Goal: Navigation & Orientation: Understand site structure

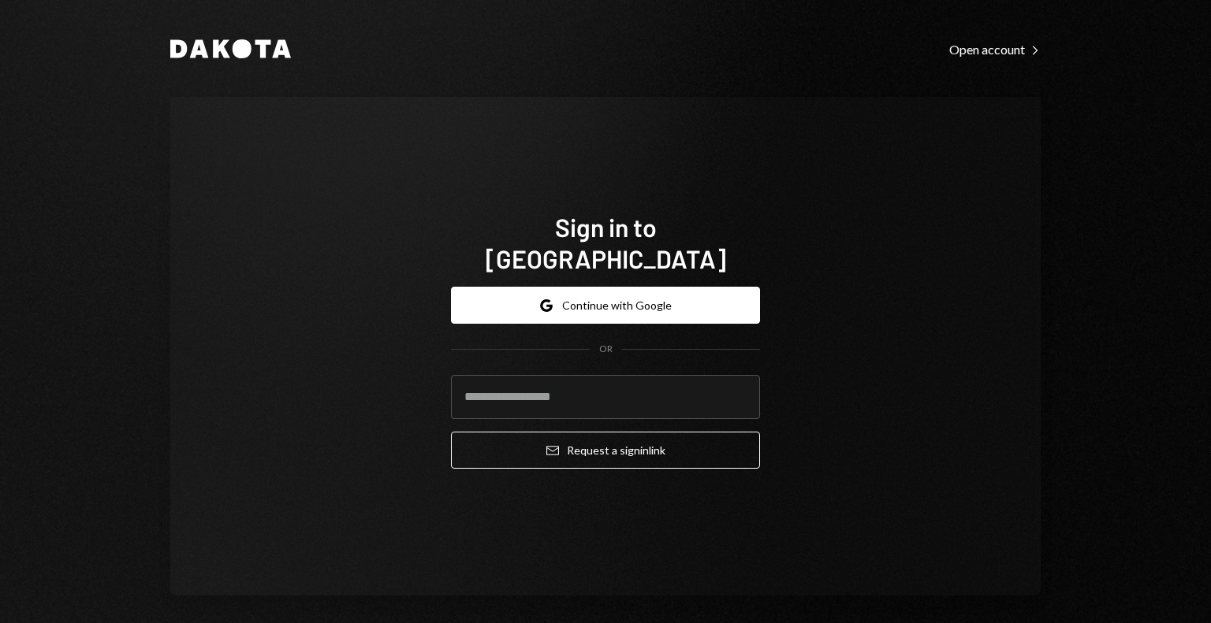
type input "**********"
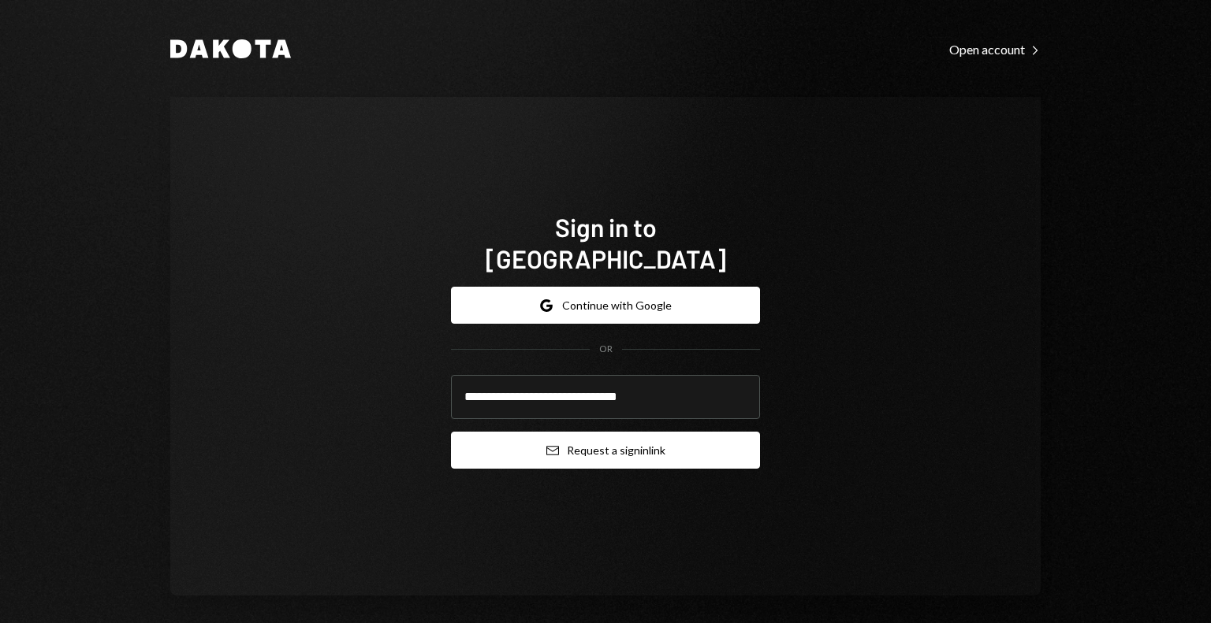
click at [557, 434] on button "Email Request a sign in link" at bounding box center [605, 450] width 309 height 37
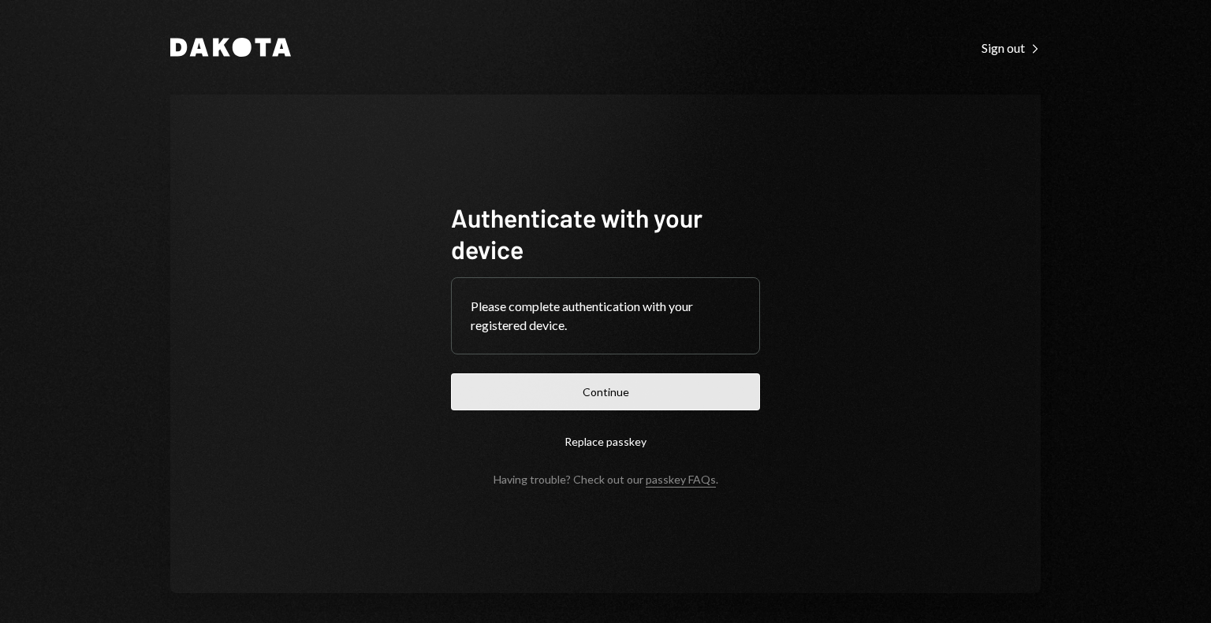
click at [637, 389] on button "Continue" at bounding box center [605, 392] width 309 height 37
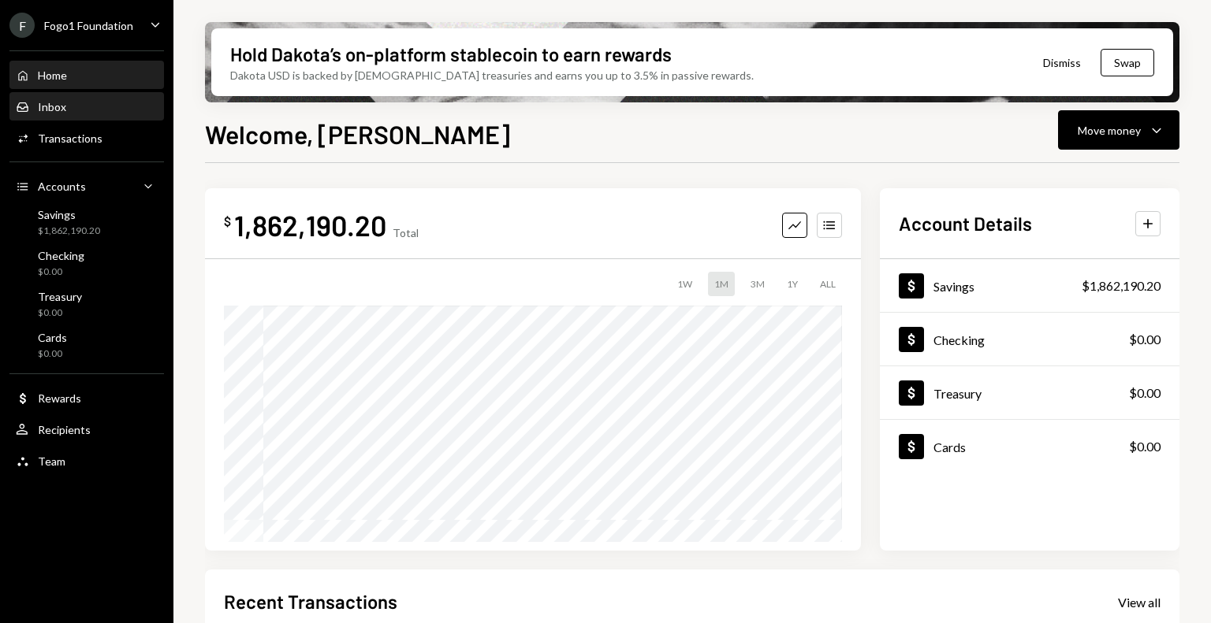
click at [73, 101] on div "Inbox Inbox" at bounding box center [87, 107] width 142 height 14
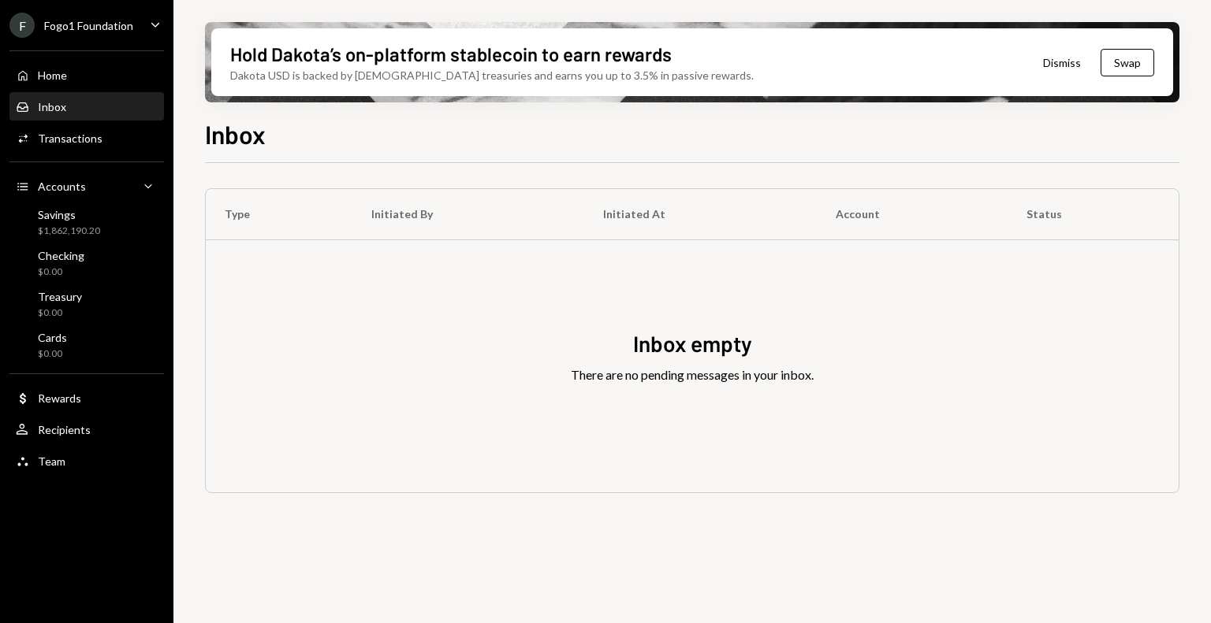
click at [96, 33] on div "F Fogo1 Foundation" at bounding box center [71, 25] width 124 height 25
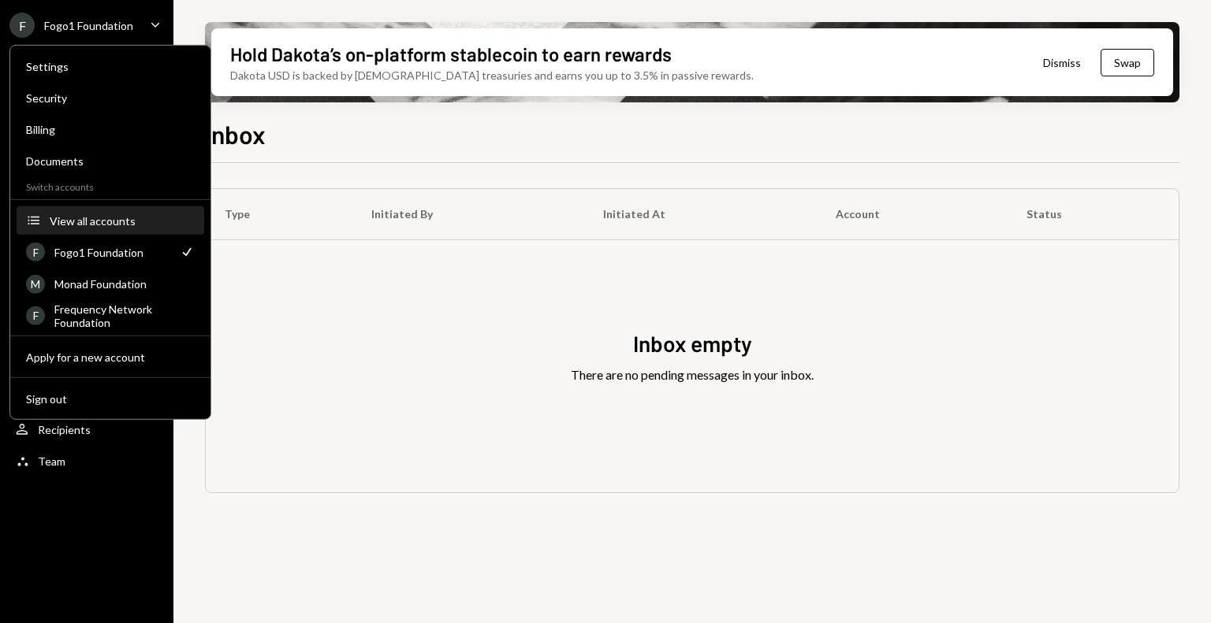
click at [98, 221] on div "View all accounts" at bounding box center [122, 220] width 145 height 13
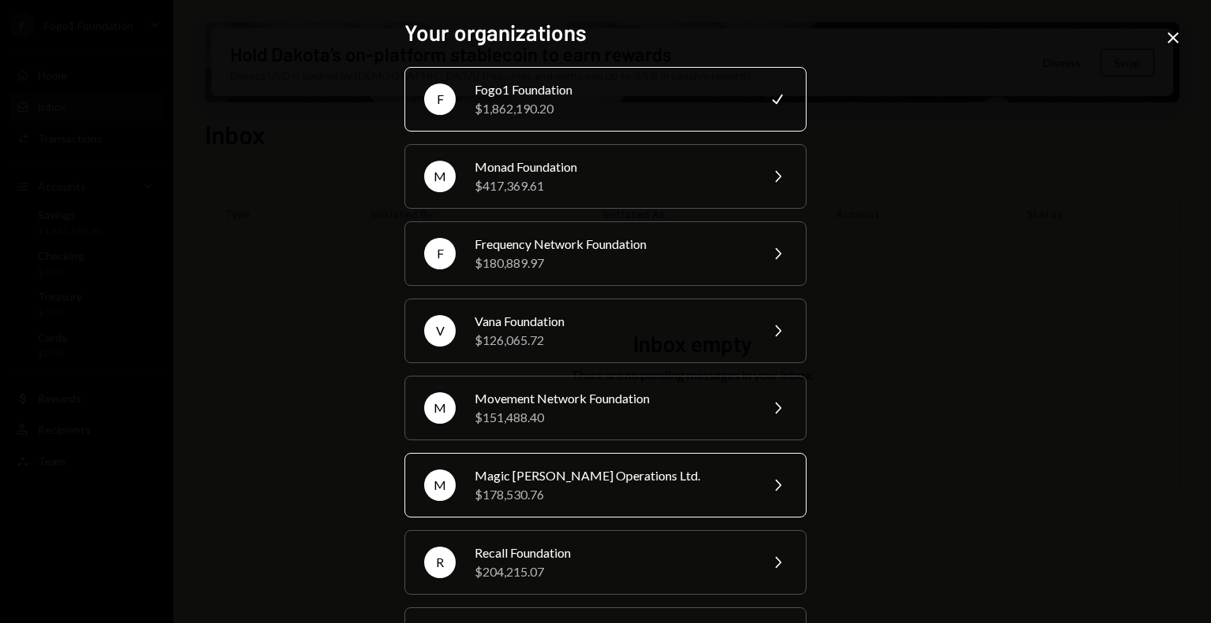
click at [597, 487] on div "$178,530.76" at bounding box center [611, 495] width 274 height 19
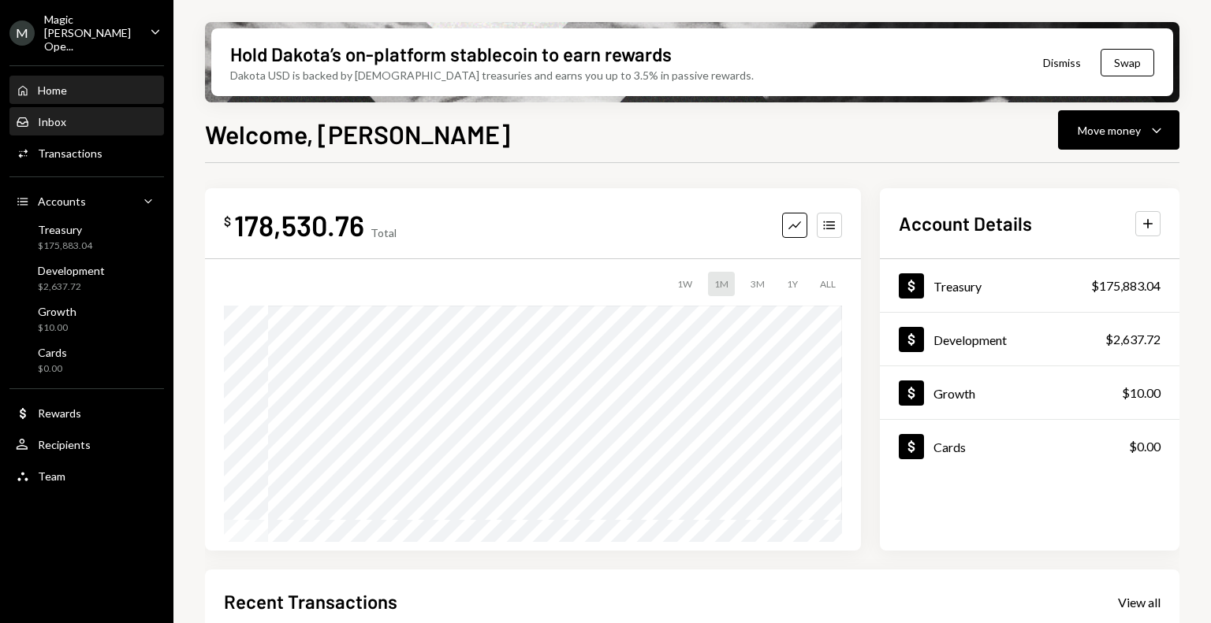
click at [83, 115] on div "Inbox Inbox" at bounding box center [87, 122] width 142 height 14
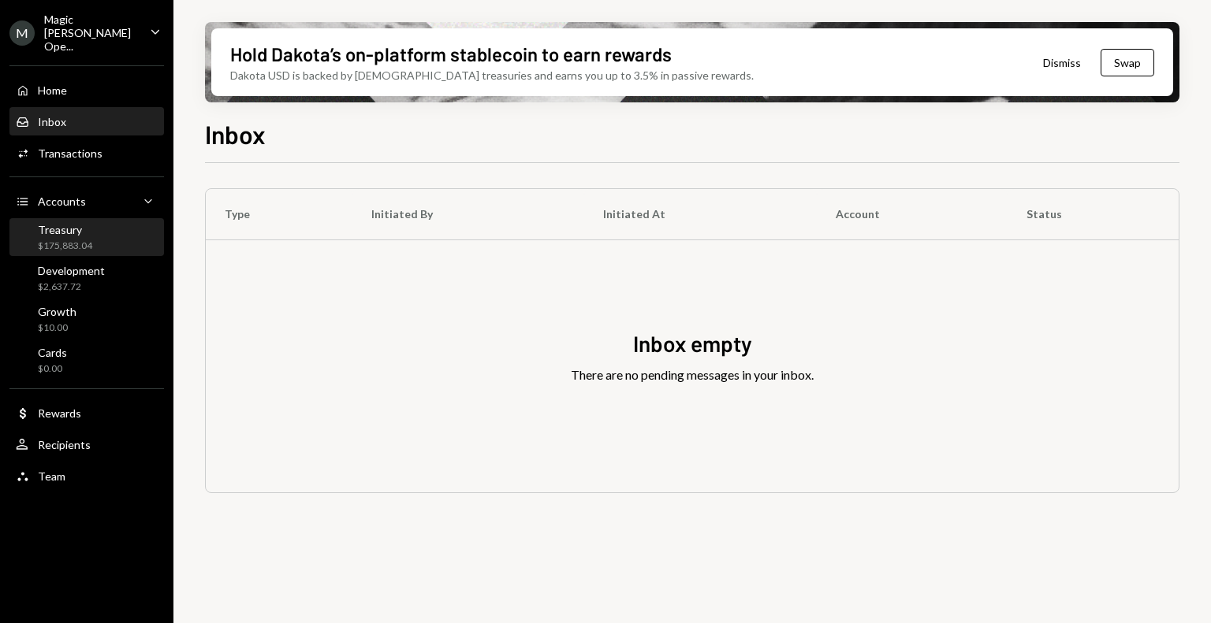
click at [82, 223] on div "Treasury" at bounding box center [65, 229] width 54 height 13
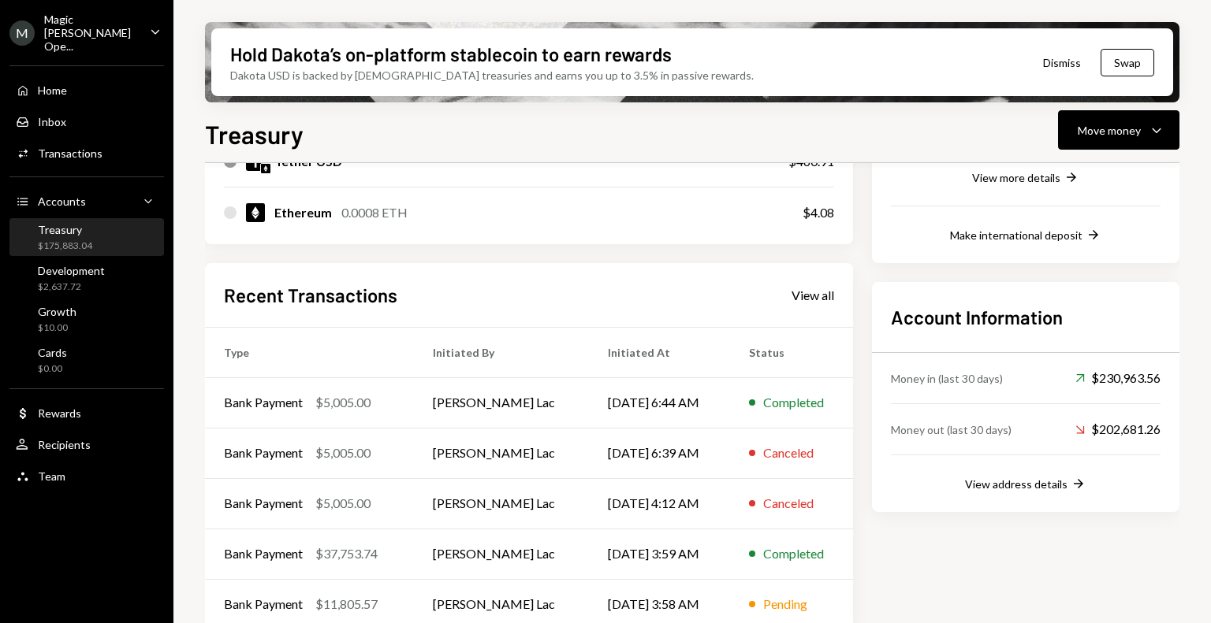
scroll to position [350, 0]
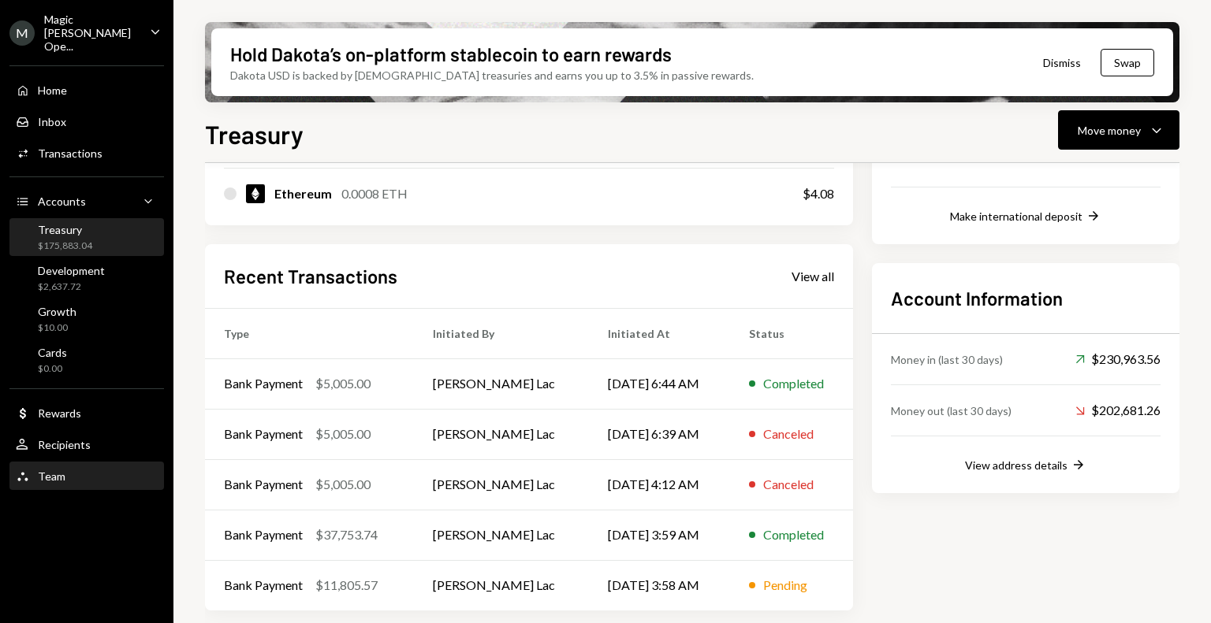
click at [58, 470] on div "Team" at bounding box center [52, 476] width 28 height 13
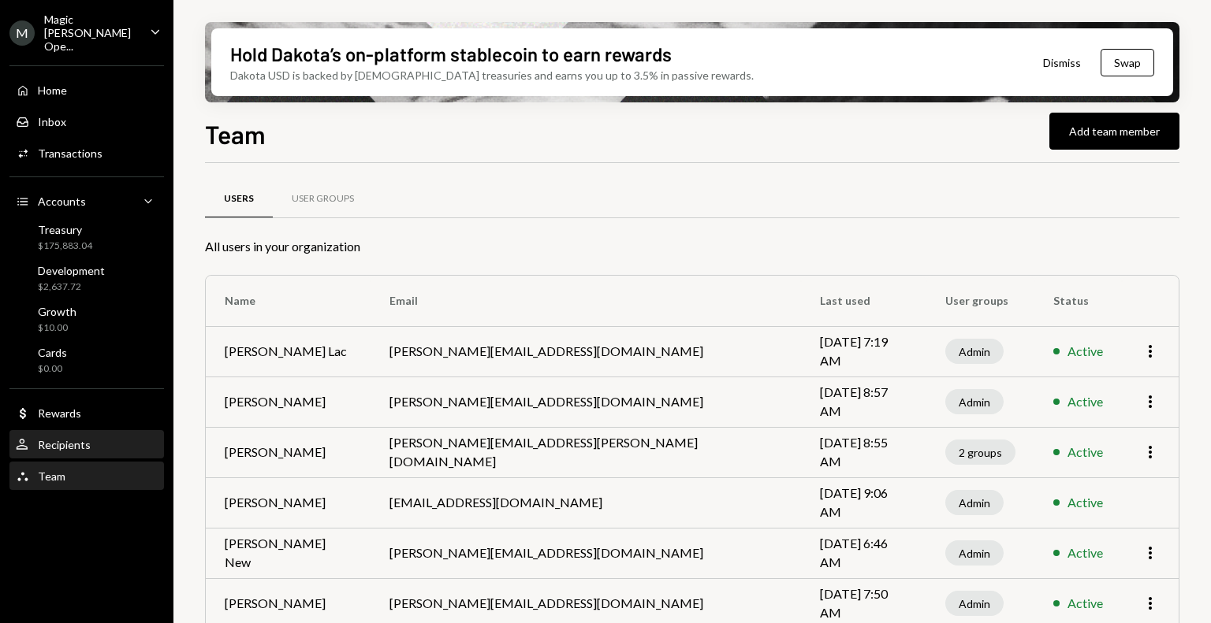
click at [85, 438] on div "Recipients" at bounding box center [64, 444] width 53 height 13
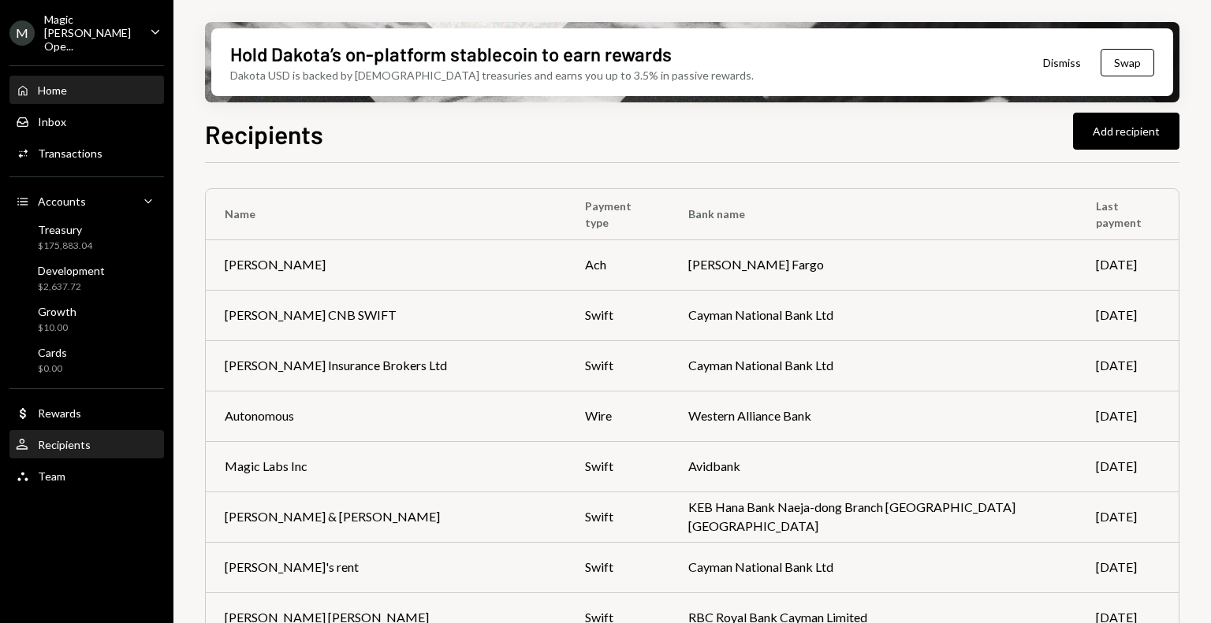
click at [75, 84] on div "Home Home" at bounding box center [87, 91] width 142 height 14
